Goal: Task Accomplishment & Management: Manage account settings

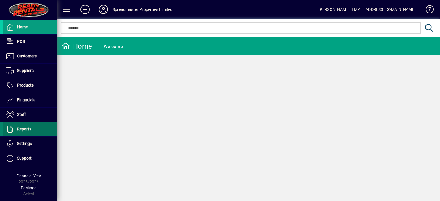
click at [22, 129] on span "Reports" at bounding box center [24, 129] width 14 height 5
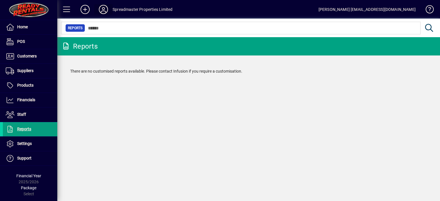
click at [104, 10] on icon at bounding box center [103, 9] width 11 height 9
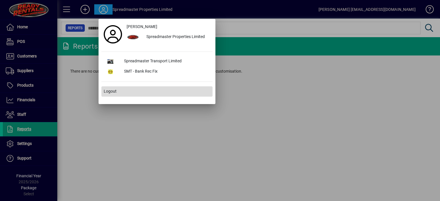
click at [111, 91] on span "Logout" at bounding box center [110, 91] width 13 height 6
